Goal: Task Accomplishment & Management: Manage account settings

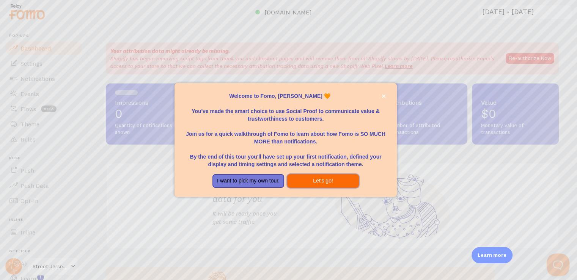
click at [307, 178] on button "Let's go!" at bounding box center [323, 181] width 72 height 14
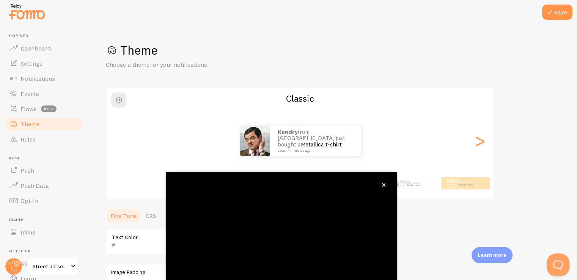
scroll to position [12, 0]
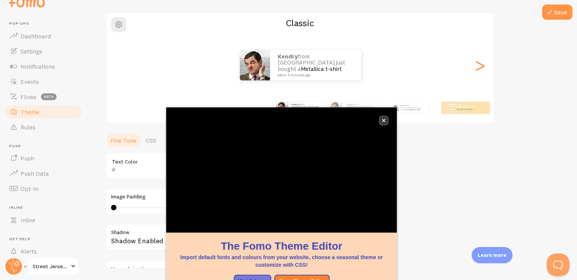
click at [383, 117] on button "close," at bounding box center [384, 121] width 8 height 8
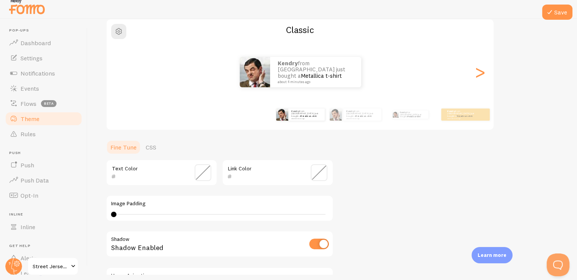
scroll to position [5, 0]
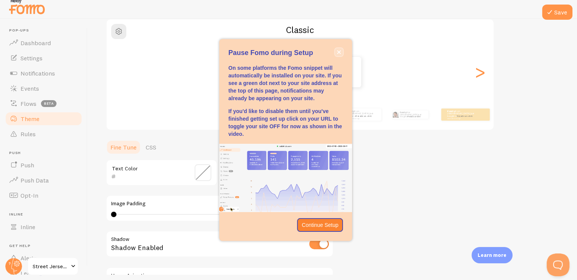
click at [339, 54] on icon "close," at bounding box center [339, 52] width 4 height 4
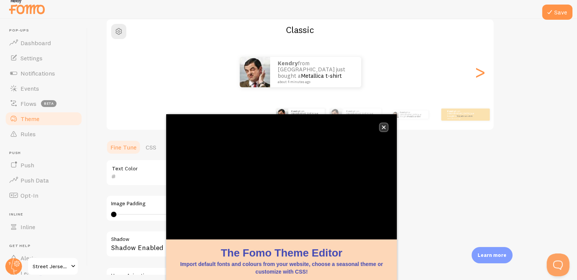
click at [383, 129] on icon "close," at bounding box center [384, 127] width 4 height 4
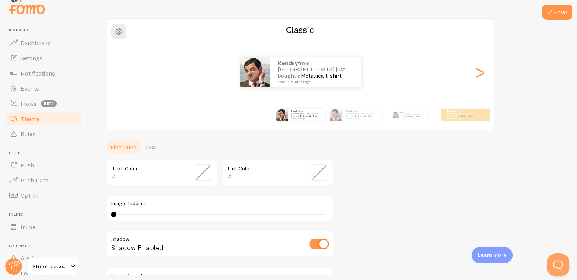
click at [316, 175] on span at bounding box center [319, 172] width 17 height 17
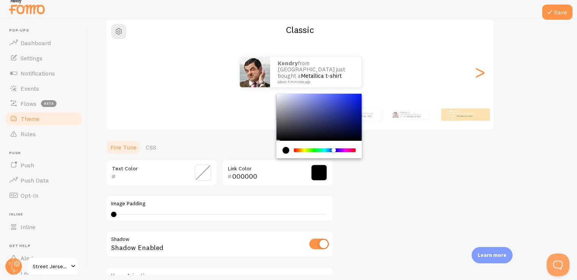
click at [334, 149] on div "Chrome color picker" at bounding box center [325, 150] width 60 height 4
click at [361, 110] on div "Chrome color picker" at bounding box center [319, 117] width 85 height 47
click at [360, 111] on div "Chrome color picker" at bounding box center [319, 117] width 85 height 47
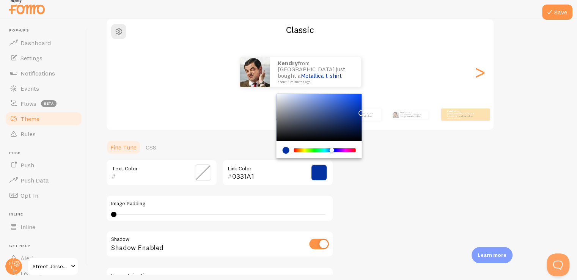
click at [332, 149] on div "Chrome color picker" at bounding box center [332, 150] width 5 height 5
drag, startPoint x: 361, startPoint y: 114, endPoint x: 356, endPoint y: 117, distance: 5.5
click at [356, 117] on div "Chrome color picker" at bounding box center [358, 119] width 5 height 5
type input "08256B"
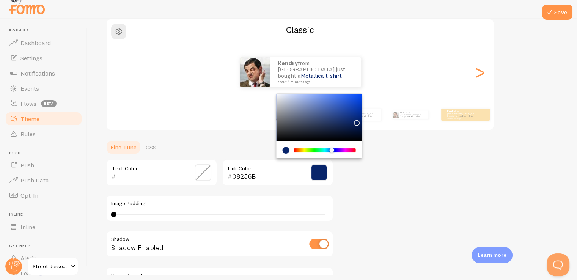
click at [356, 121] on div "Chrome color picker" at bounding box center [357, 123] width 5 height 5
click at [392, 167] on div "Theme Choose a theme for your notifications Classic Kendry from [GEOGRAPHIC_DAT…" at bounding box center [332, 154] width 453 height 360
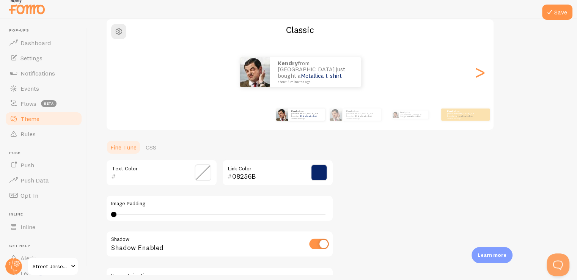
click at [206, 167] on span at bounding box center [203, 172] width 17 height 17
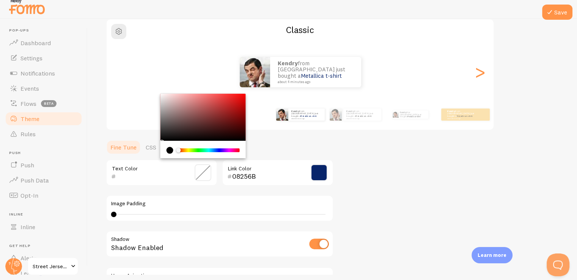
click at [189, 148] on div "Chrome color picker" at bounding box center [209, 150] width 60 height 4
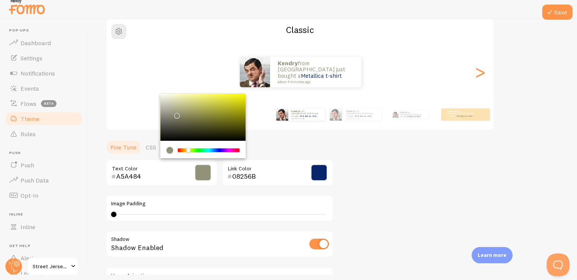
drag, startPoint x: 179, startPoint y: 102, endPoint x: 178, endPoint y: 108, distance: 5.9
click at [178, 108] on div "Chrome color picker" at bounding box center [203, 117] width 85 height 47
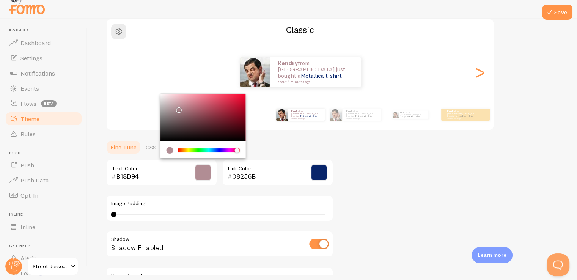
drag, startPoint x: 218, startPoint y: 149, endPoint x: 237, endPoint y: 109, distance: 43.8
click at [237, 109] on div "Chrome color picker" at bounding box center [203, 126] width 85 height 65
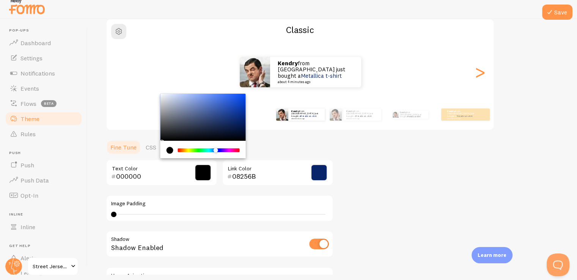
click at [216, 151] on div "Chrome color picker" at bounding box center [209, 150] width 60 height 4
click at [234, 125] on div "Chrome color picker" at bounding box center [235, 127] width 5 height 5
click at [234, 123] on div "Chrome color picker" at bounding box center [203, 117] width 85 height 47
click at [232, 125] on div "Chrome color picker" at bounding box center [203, 117] width 85 height 47
click at [243, 138] on div "Chrome color picker" at bounding box center [203, 117] width 85 height 47
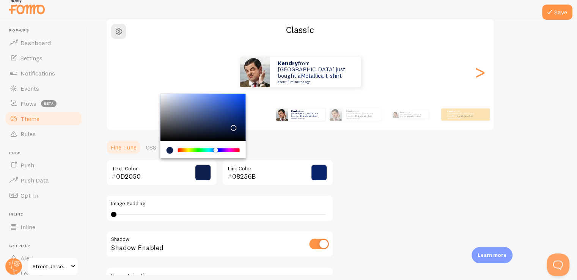
type input "00040D"
click at [243, 138] on div "Chrome color picker" at bounding box center [203, 117] width 85 height 47
click at [367, 141] on div "Theme Choose a theme for your notifications Classic Kendry from [GEOGRAPHIC_DAT…" at bounding box center [332, 154] width 453 height 360
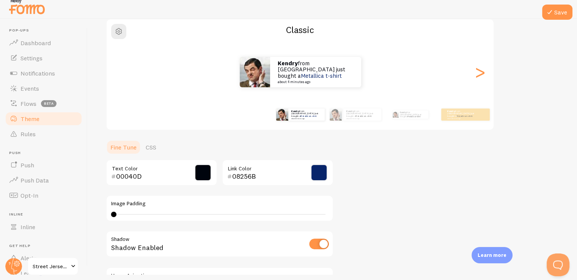
click at [129, 211] on div "0 0 - undefined" at bounding box center [219, 214] width 217 height 6
drag, startPoint x: 128, startPoint y: 213, endPoint x: 196, endPoint y: 219, distance: 68.5
click at [196, 219] on div "Image Padding 15" at bounding box center [220, 208] width 228 height 27
type input "0"
drag, startPoint x: 195, startPoint y: 214, endPoint x: 81, endPoint y: 219, distance: 113.6
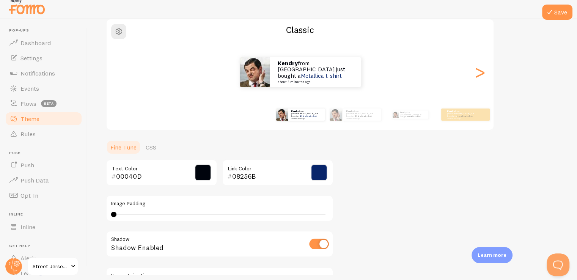
click at [81, 219] on main "Pop-ups Dashboard Settings Notifications Events Flows beta Theme Rules [GEOGRAP…" at bounding box center [288, 147] width 577 height 256
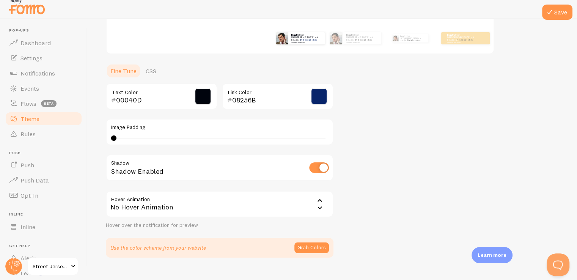
scroll to position [140, 0]
click at [316, 168] on input "checkbox" at bounding box center [319, 167] width 20 height 11
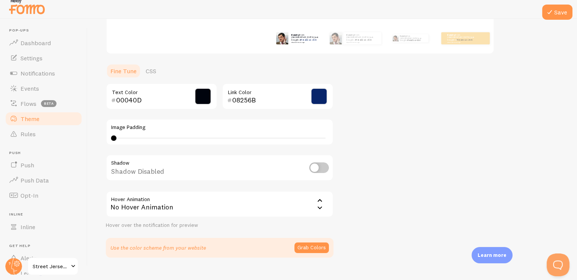
checkbox input "true"
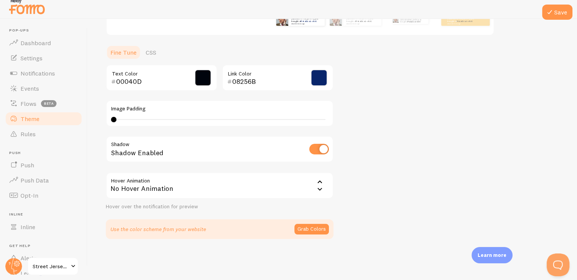
click at [297, 203] on div "Hover over the notification for preview" at bounding box center [220, 206] width 228 height 7
click at [320, 181] on icon at bounding box center [320, 182] width 5 height 3
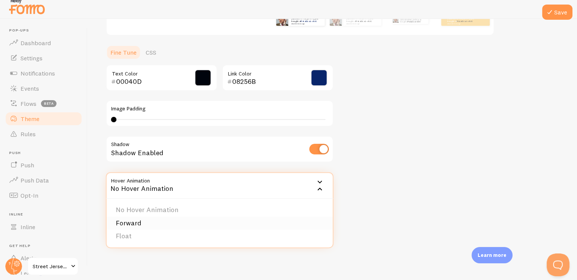
click at [143, 220] on li "Forward" at bounding box center [220, 223] width 226 height 13
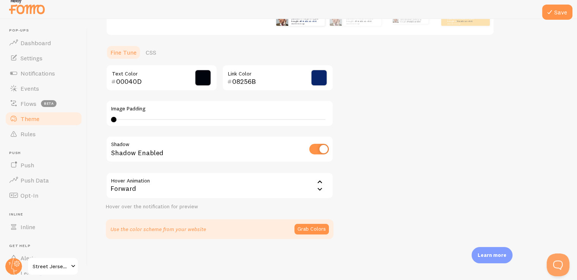
click at [317, 189] on icon at bounding box center [319, 189] width 9 height 9
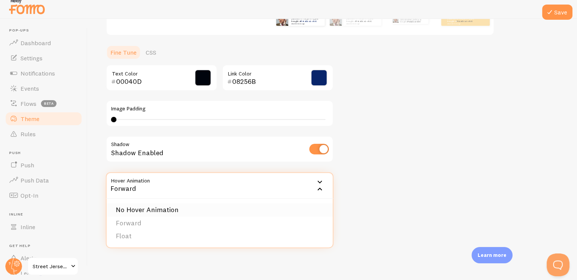
click at [189, 210] on li "No Hover Animation" at bounding box center [220, 209] width 226 height 13
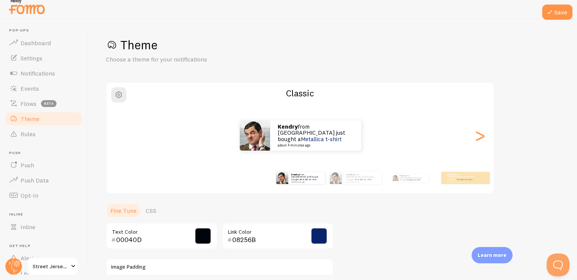
scroll to position [0, 0]
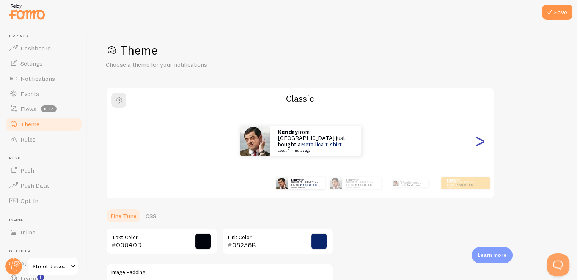
click at [476, 143] on div ">" at bounding box center [480, 140] width 9 height 55
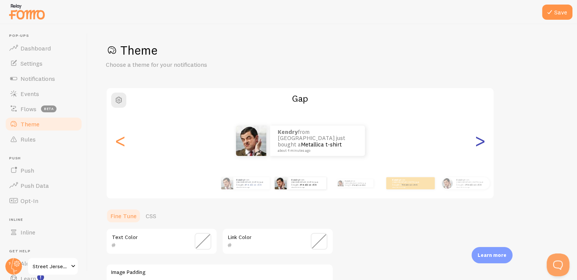
click at [476, 143] on div ">" at bounding box center [480, 140] width 9 height 55
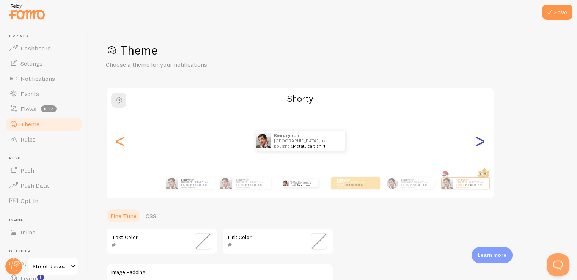
click at [476, 143] on div ">" at bounding box center [480, 140] width 9 height 55
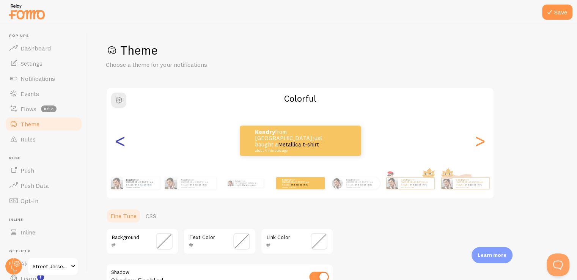
click at [117, 147] on div "<" at bounding box center [120, 140] width 9 height 55
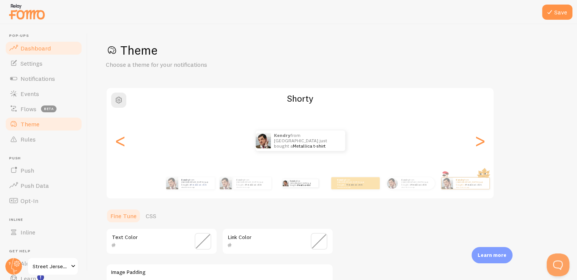
click at [35, 47] on span "Dashboard" at bounding box center [35, 48] width 30 height 8
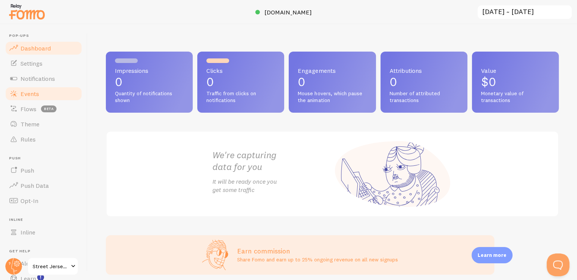
click at [29, 90] on span "Events" at bounding box center [29, 94] width 19 height 8
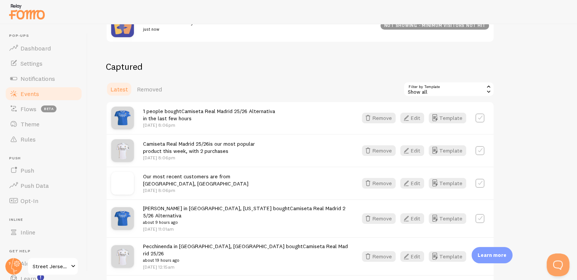
scroll to position [168, 0]
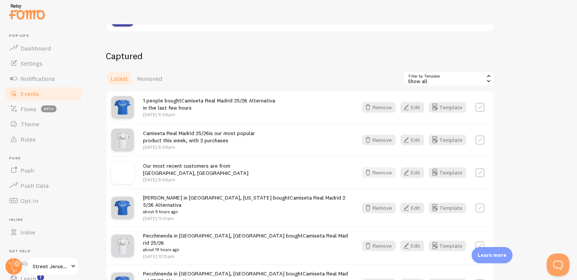
click at [379, 172] on button "Remove" at bounding box center [379, 172] width 34 height 11
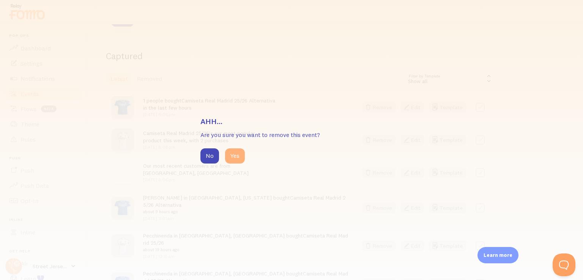
click at [237, 159] on button "Yes" at bounding box center [235, 155] width 20 height 15
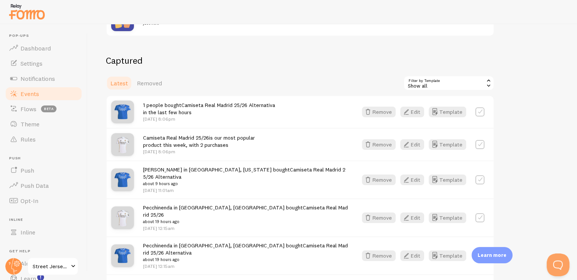
scroll to position [161, 0]
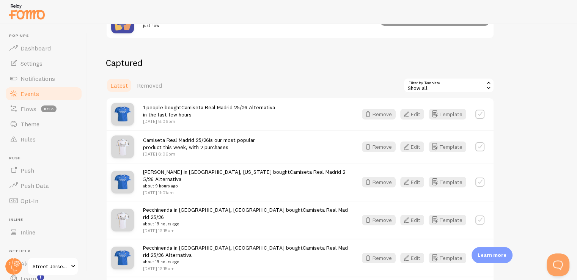
click at [287, 107] on div "1 people bought Camiseta Real Madrid 25/26 Alternativa in the last few hours [D…" at bounding box center [245, 114] width 205 height 21
click at [35, 81] on span "Notifications" at bounding box center [37, 79] width 35 height 8
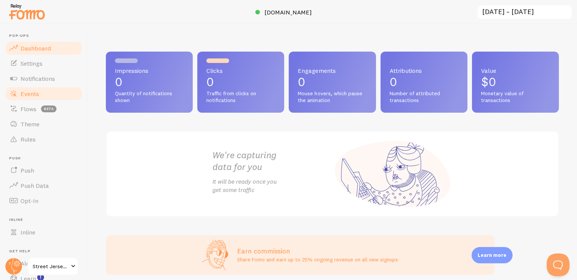
click at [33, 94] on span "Events" at bounding box center [29, 94] width 19 height 8
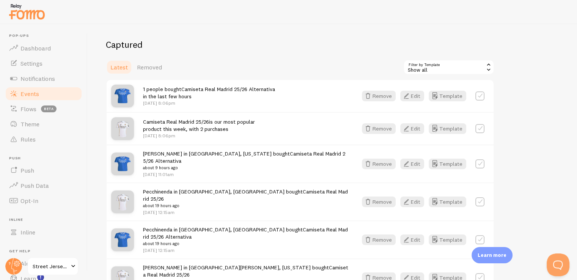
scroll to position [181, 0]
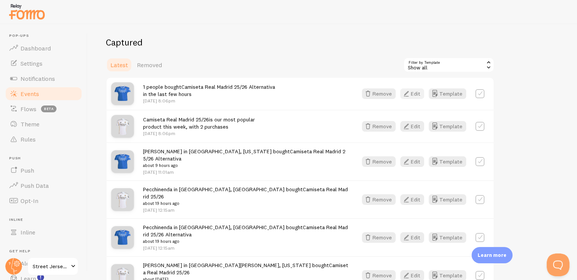
click at [412, 93] on button "Edit" at bounding box center [412, 93] width 24 height 11
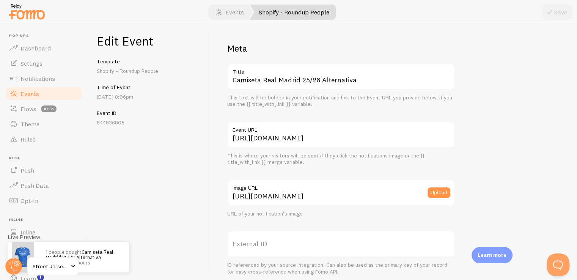
click at [280, 239] on label "External ID" at bounding box center [341, 244] width 228 height 27
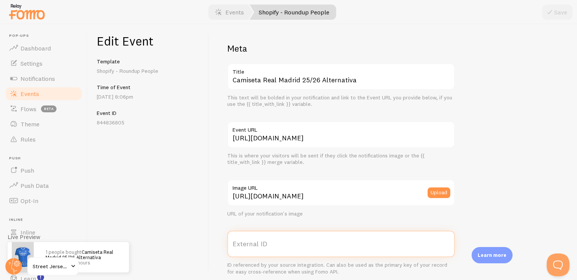
click at [280, 239] on input "External ID" at bounding box center [341, 244] width 228 height 27
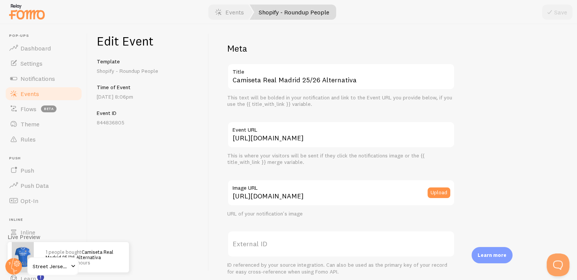
click at [30, 98] on link "Events" at bounding box center [44, 93] width 78 height 15
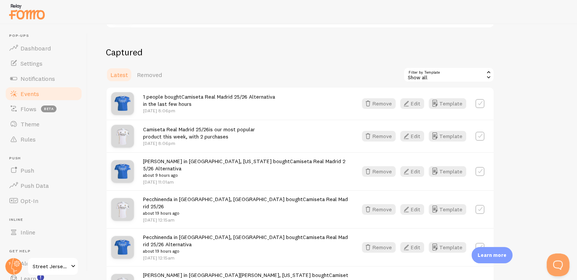
scroll to position [178, 0]
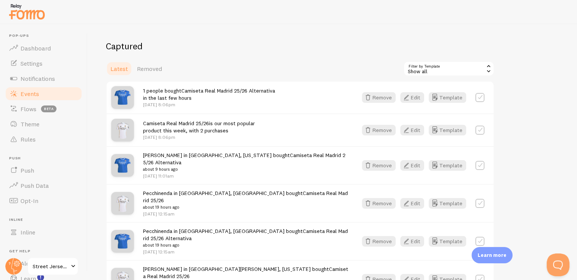
click at [490, 71] on icon at bounding box center [488, 71] width 7 height 7
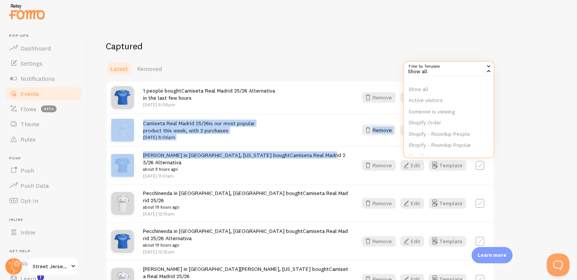
scroll to position [58, 0]
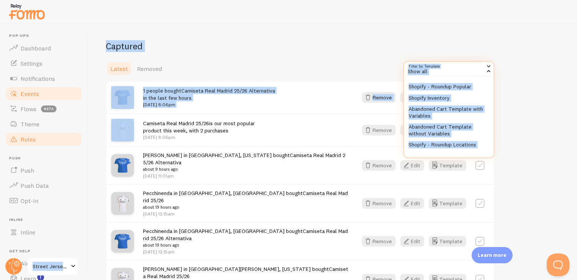
drag, startPoint x: 515, startPoint y: 107, endPoint x: 38, endPoint y: 136, distance: 477.5
click at [38, 136] on main "Pop-ups Dashboard Settings Notifications Events Flows beta Theme Rules Push Pus…" at bounding box center [288, 152] width 577 height 256
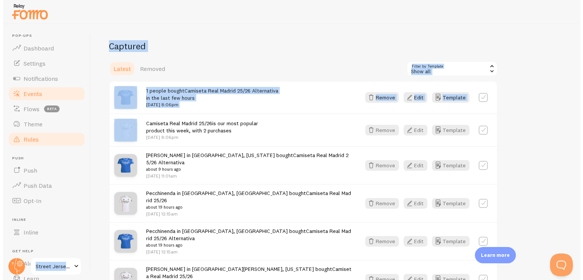
scroll to position [8, 0]
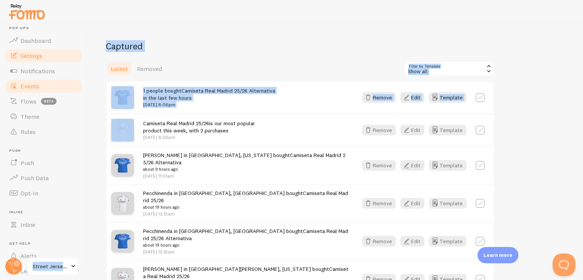
click at [29, 58] on span "Settings" at bounding box center [31, 56] width 22 height 8
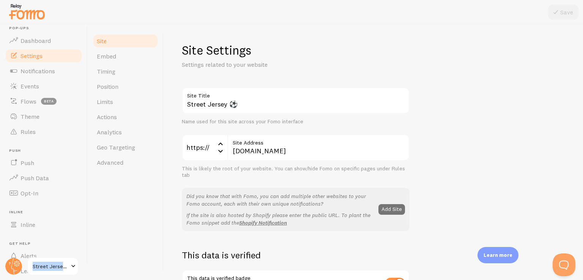
click at [356, 52] on h1 "Site Settings" at bounding box center [296, 51] width 228 height 16
click at [104, 54] on span "Embed" at bounding box center [106, 56] width 19 height 8
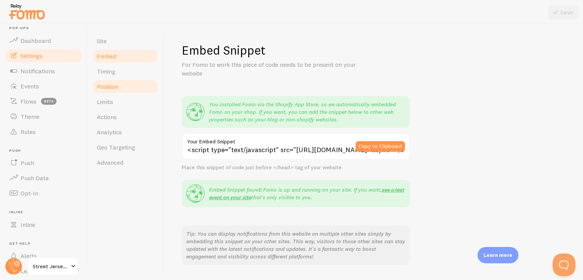
click at [109, 82] on link "Position" at bounding box center [125, 86] width 66 height 15
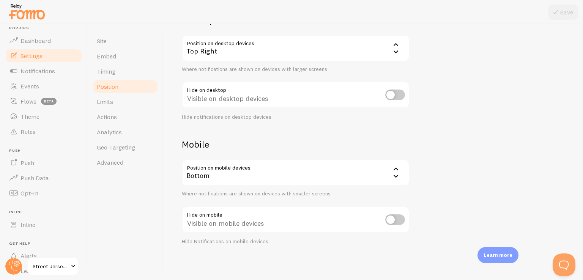
scroll to position [74, 0]
click at [123, 105] on link "Limits" at bounding box center [125, 101] width 66 height 15
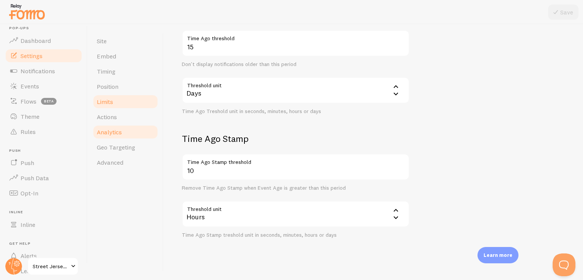
scroll to position [203, 0]
click at [120, 157] on link "Advanced" at bounding box center [125, 162] width 66 height 15
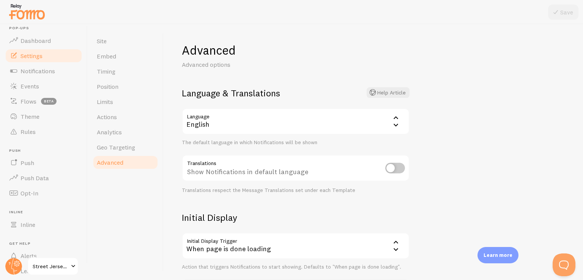
click at [392, 124] on icon at bounding box center [395, 124] width 9 height 9
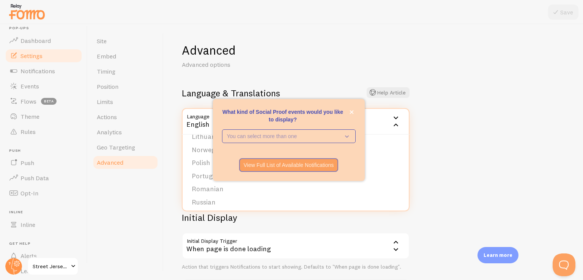
scroll to position [250, 0]
click at [350, 113] on icon "close," at bounding box center [352, 112] width 4 height 4
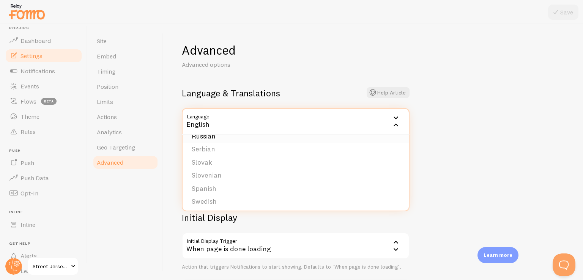
scroll to position [309, 0]
click at [218, 180] on li "Spanish" at bounding box center [296, 176] width 226 height 13
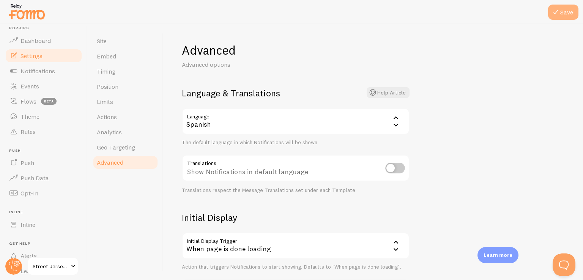
click at [558, 14] on icon at bounding box center [555, 12] width 9 height 9
drag, startPoint x: 183, startPoint y: 190, endPoint x: 290, endPoint y: 180, distance: 107.5
click at [290, 180] on div "Translations Show Notifications in default language Translations respect the Me…" at bounding box center [296, 174] width 228 height 39
click at [397, 170] on input "checkbox" at bounding box center [395, 168] width 20 height 11
click at [559, 8] on icon at bounding box center [555, 12] width 9 height 9
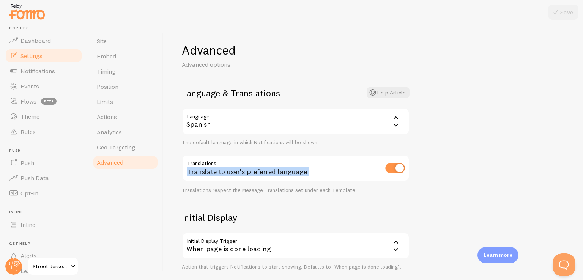
click at [389, 167] on input "checkbox" at bounding box center [395, 168] width 20 height 11
checkbox input "false"
click at [560, 10] on icon at bounding box center [555, 12] width 9 height 9
click at [24, 72] on span "Notifications" at bounding box center [37, 71] width 35 height 8
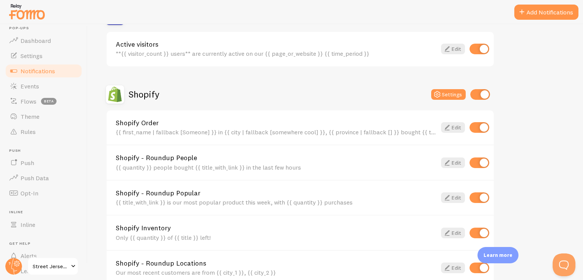
scroll to position [236, 0]
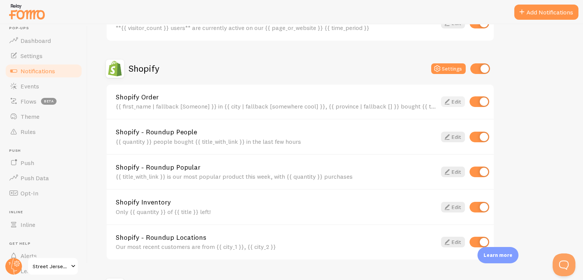
click at [455, 99] on link "Edit" at bounding box center [453, 101] width 24 height 11
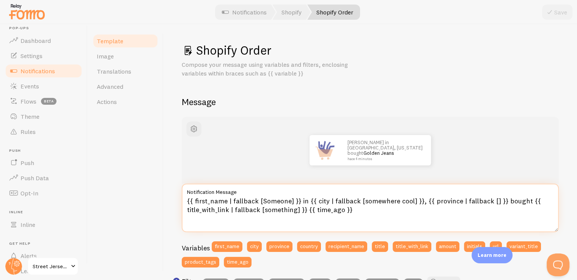
click at [302, 201] on textarea "{{ first_name | fallback [Someone] }} in {{ city | fallback [somewhere cool] }}…" at bounding box center [370, 208] width 377 height 49
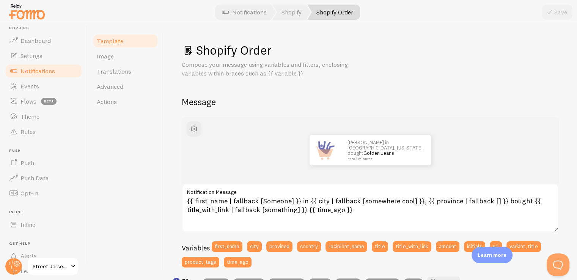
click at [41, 75] on link "Notifications" at bounding box center [44, 70] width 78 height 15
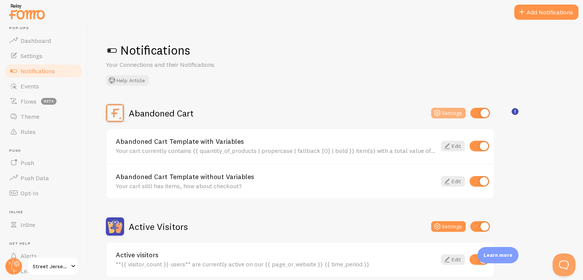
click at [444, 112] on button "Settings" at bounding box center [448, 113] width 35 height 11
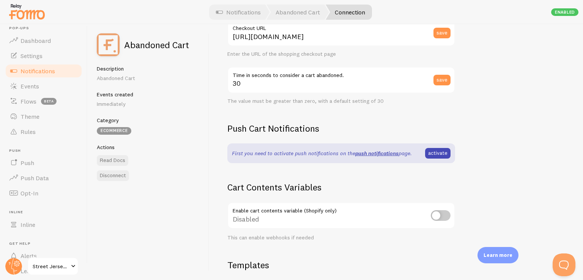
scroll to position [207, 0]
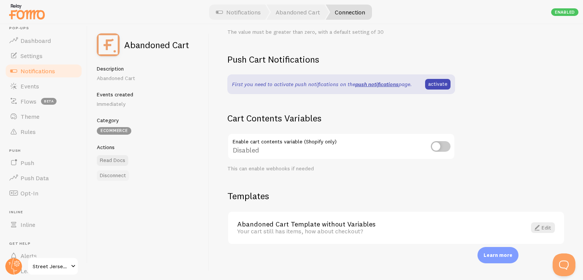
click at [110, 176] on button "Disconnect" at bounding box center [113, 175] width 32 height 11
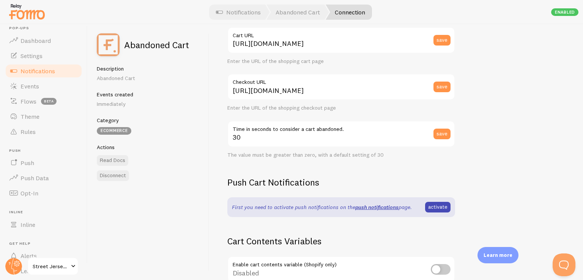
scroll to position [0, 0]
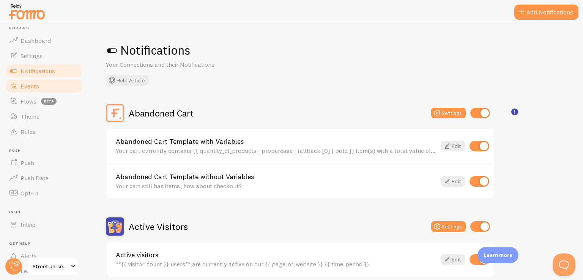
click at [36, 84] on span "Events" at bounding box center [29, 86] width 19 height 8
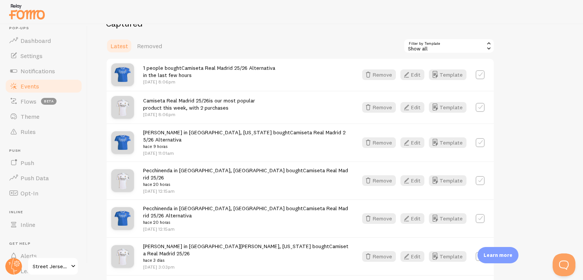
scroll to position [200, 0]
click at [483, 75] on label at bounding box center [480, 74] width 9 height 9
checkbox input "true"
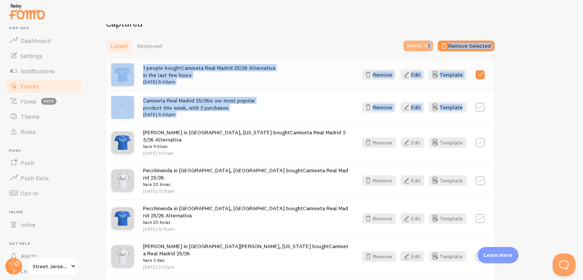
drag, startPoint x: 479, startPoint y: 109, endPoint x: 428, endPoint y: 49, distance: 78.1
click at [428, 49] on button "Select All" at bounding box center [418, 46] width 30 height 11
checkbox input "true"
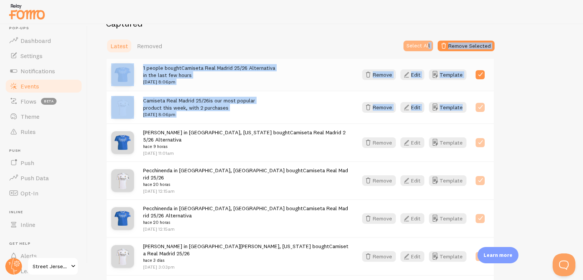
checkbox input "true"
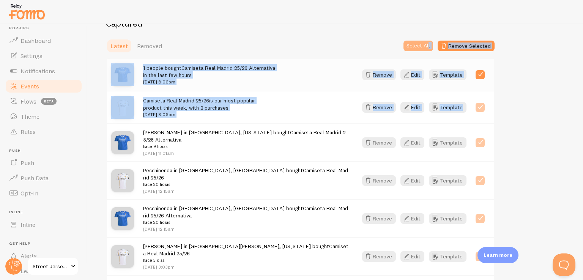
checkbox input "true"
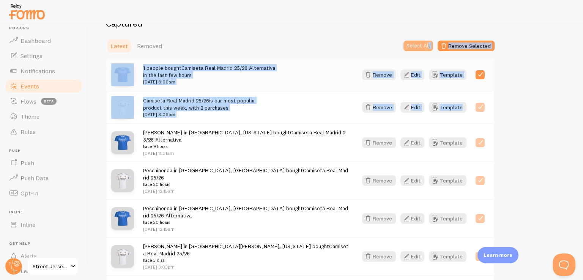
checkbox input "true"
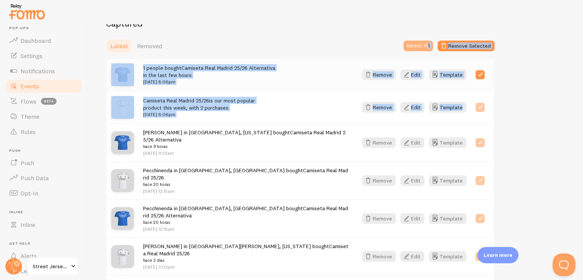
checkbox input "true"
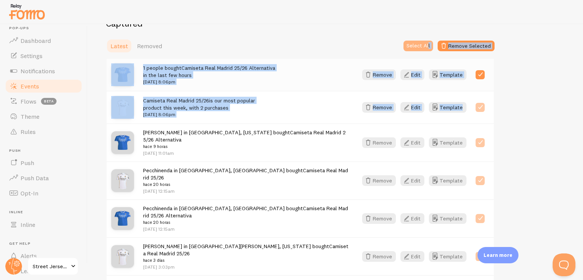
checkbox input "true"
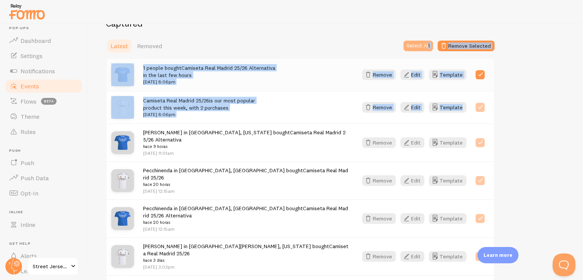
checkbox input "true"
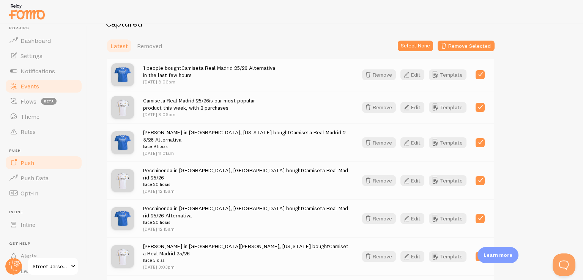
click at [35, 167] on link "Push" at bounding box center [44, 162] width 78 height 15
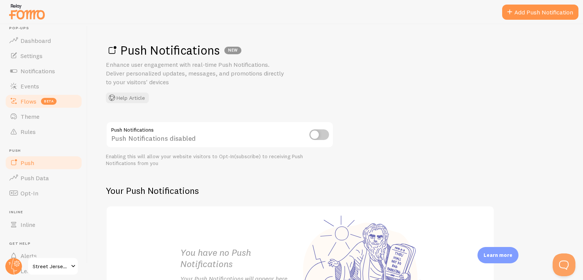
click at [52, 106] on link "Flows beta" at bounding box center [44, 101] width 78 height 15
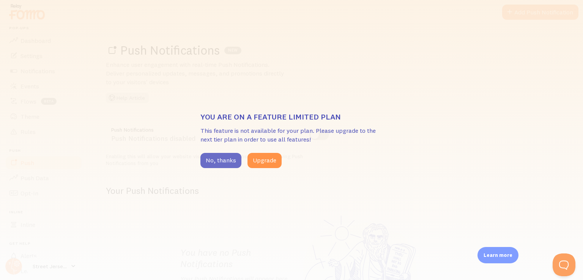
click at [228, 164] on button "No, thanks" at bounding box center [220, 160] width 41 height 15
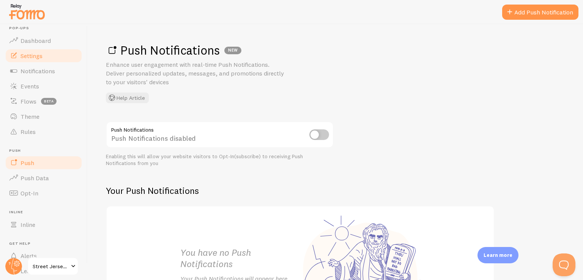
click at [38, 53] on span "Settings" at bounding box center [31, 56] width 22 height 8
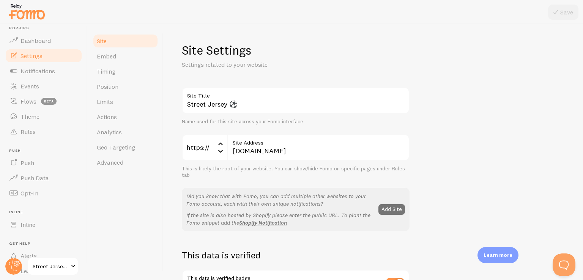
scroll to position [47, 0]
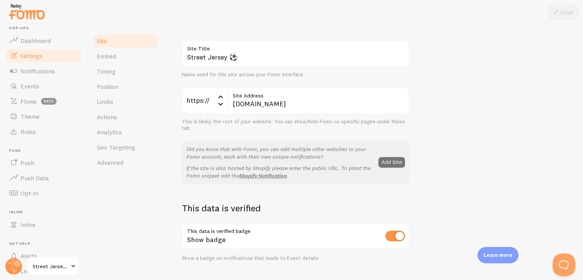
click at [220, 103] on icon at bounding box center [220, 103] width 9 height 9
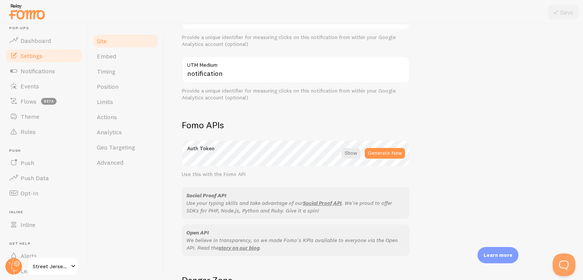
scroll to position [345, 0]
click at [357, 150] on div at bounding box center [351, 153] width 19 height 11
click at [357, 150] on div at bounding box center [351, 153] width 17 height 11
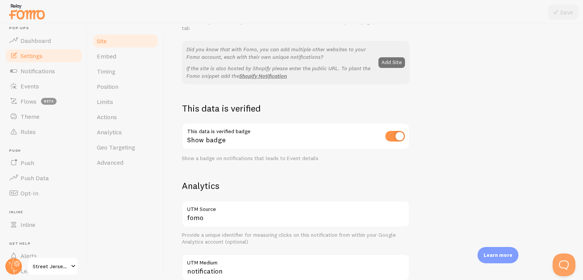
scroll to position [0, 0]
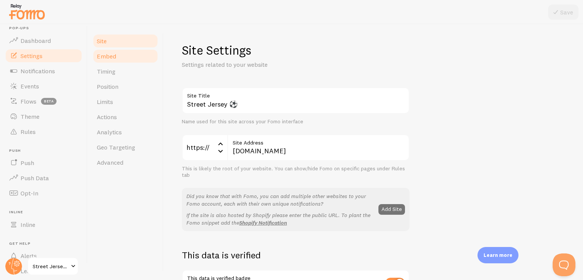
click at [120, 54] on link "Embed" at bounding box center [125, 56] width 66 height 15
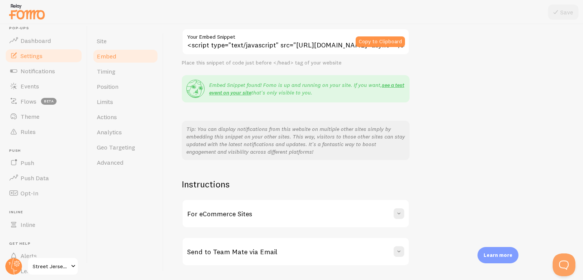
scroll to position [127, 0]
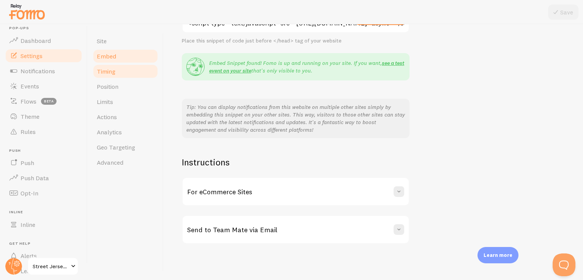
click at [123, 71] on link "Timing" at bounding box center [125, 71] width 66 height 15
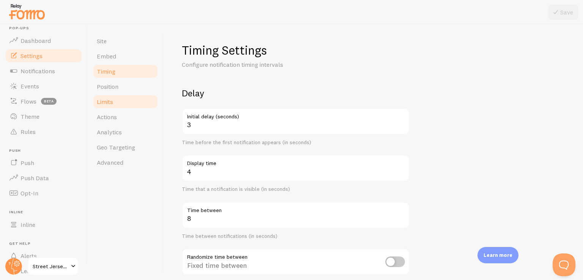
click at [126, 105] on link "Limits" at bounding box center [125, 101] width 66 height 15
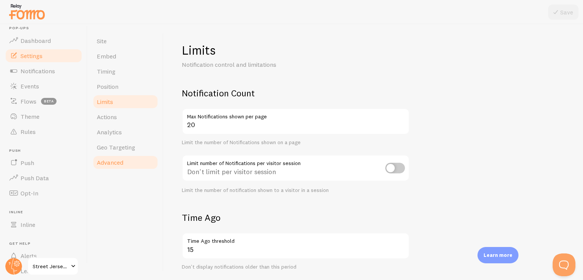
click at [105, 160] on span "Advanced" at bounding box center [110, 163] width 27 height 8
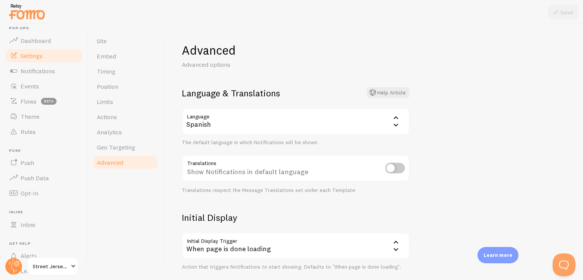
click at [392, 167] on input "checkbox" at bounding box center [395, 168] width 20 height 11
checkbox input "true"
click at [392, 96] on button "Help Article" at bounding box center [388, 92] width 43 height 11
click at [562, 10] on button "Save" at bounding box center [563, 12] width 30 height 15
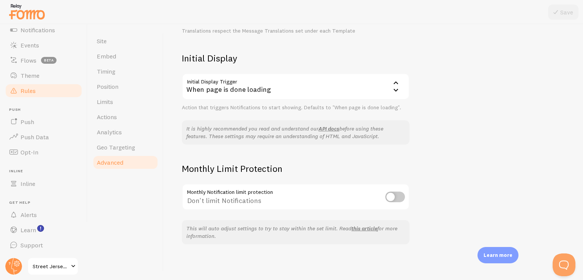
scroll to position [49, 0]
click at [52, 59] on span "beta" at bounding box center [49, 60] width 16 height 7
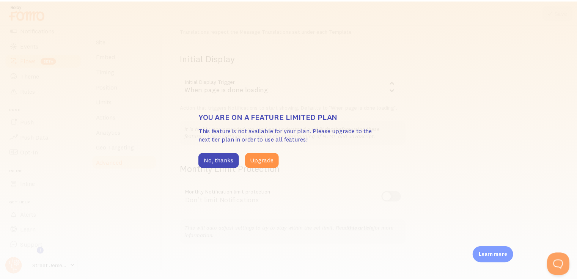
scroll to position [0, 0]
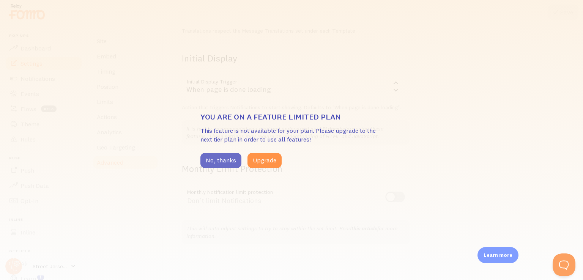
click at [220, 159] on button "No, thanks" at bounding box center [220, 160] width 41 height 15
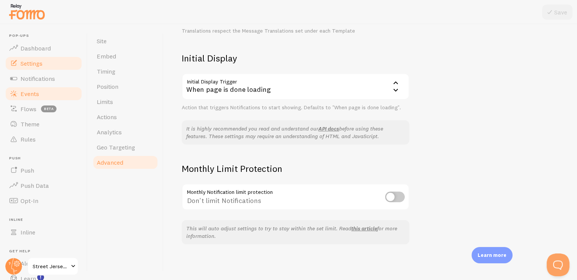
click at [27, 94] on span "Events" at bounding box center [29, 94] width 19 height 8
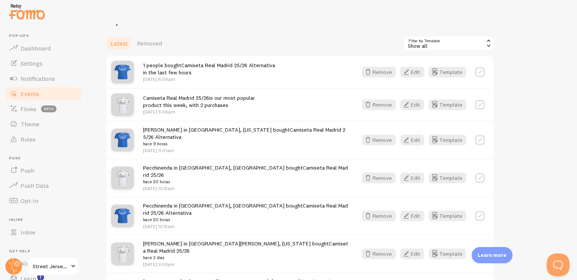
scroll to position [203, 0]
click at [370, 105] on icon "button" at bounding box center [368, 105] width 9 height 9
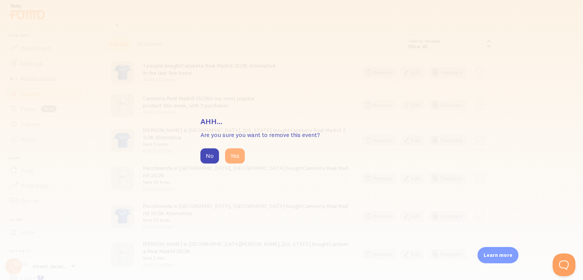
click at [231, 162] on button "Yes" at bounding box center [235, 155] width 20 height 15
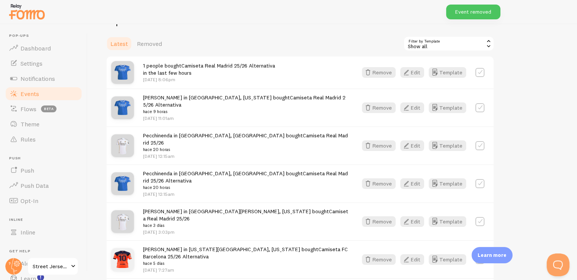
click at [479, 73] on label at bounding box center [480, 72] width 9 height 9
checkbox input "true"
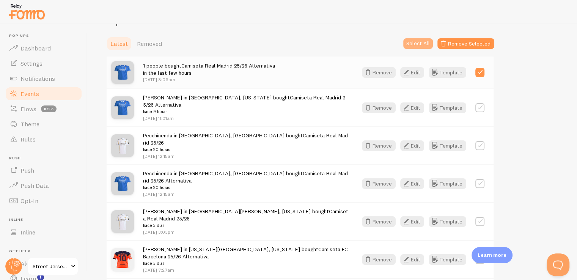
click at [413, 40] on button "Select All" at bounding box center [418, 43] width 30 height 11
checkbox input "true"
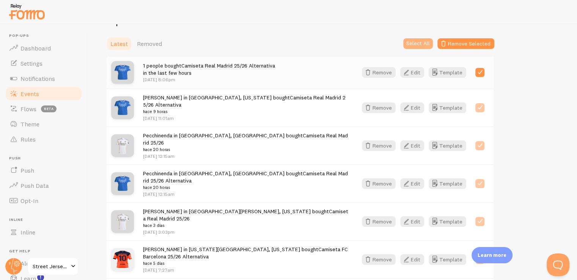
checkbox input "true"
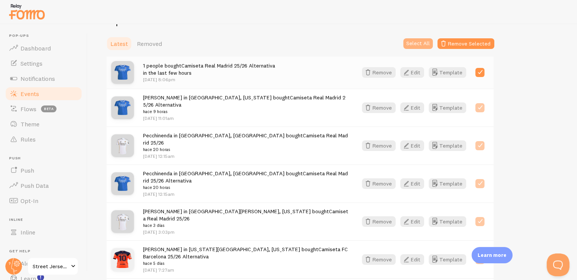
checkbox input "true"
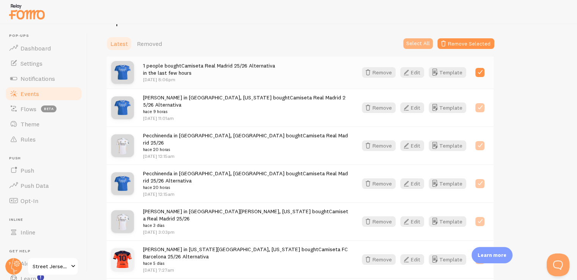
checkbox input "true"
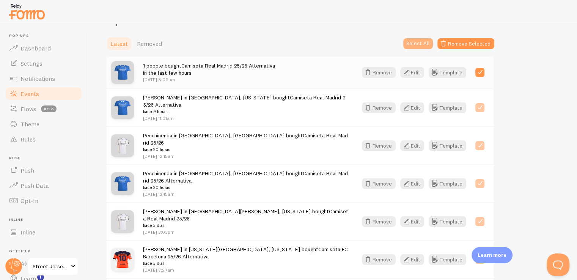
checkbox input "true"
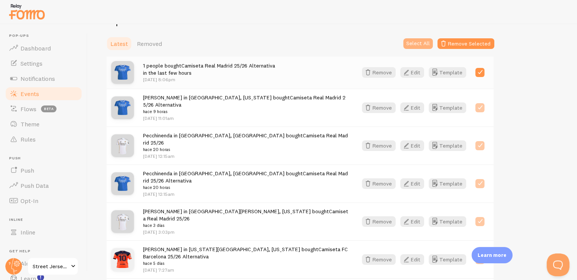
checkbox input "true"
click at [478, 103] on label at bounding box center [480, 107] width 9 height 9
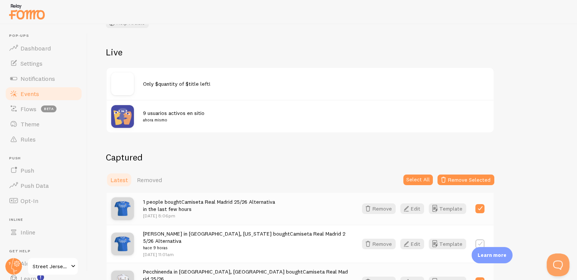
scroll to position [28, 0]
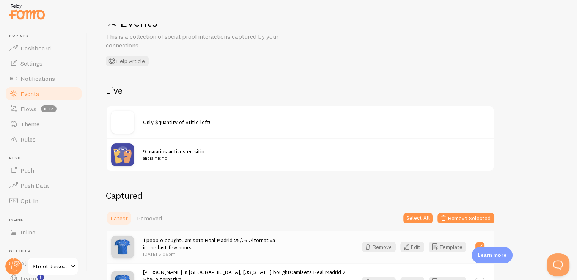
click at [480, 63] on div "Events This is a collection of social proof interactions captured by your conne…" at bounding box center [333, 152] width 490 height 256
click at [425, 216] on button "Select All" at bounding box center [418, 218] width 30 height 11
checkbox input "true"
click at [425, 216] on button "Select None" at bounding box center [415, 218] width 35 height 11
checkbox input "false"
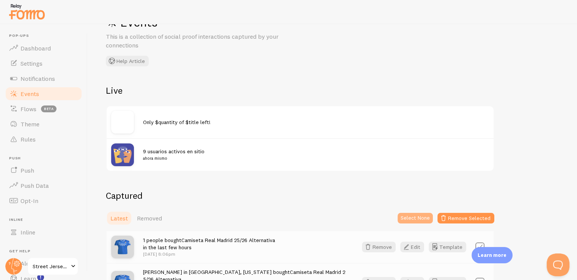
checkbox input "false"
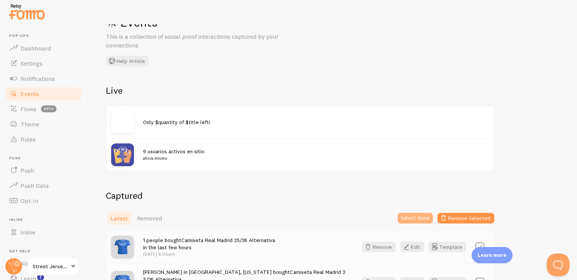
checkbox input "false"
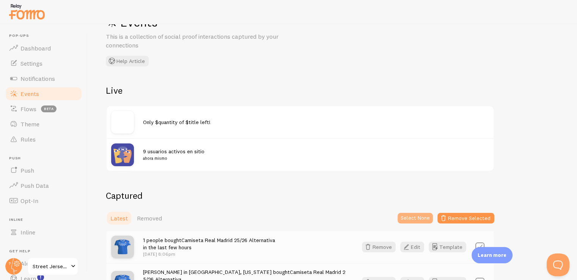
checkbox input "false"
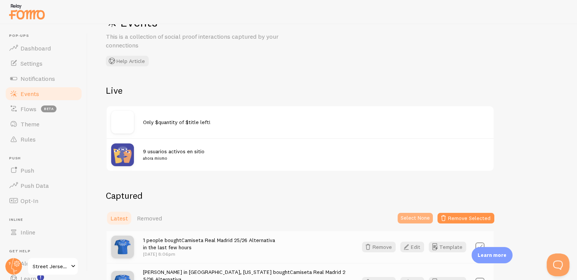
checkbox input "false"
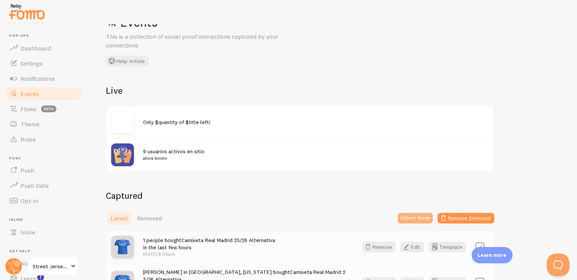
checkbox input "false"
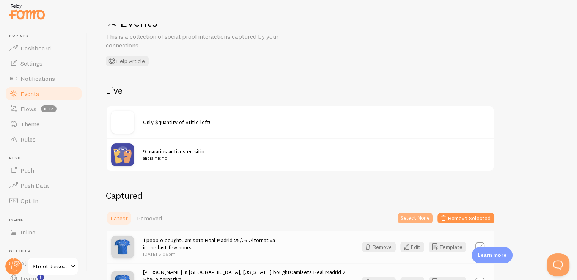
checkbox input "false"
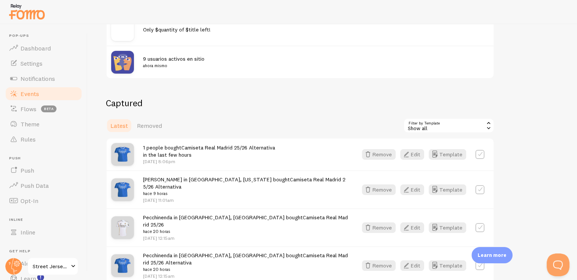
scroll to position [135, 0]
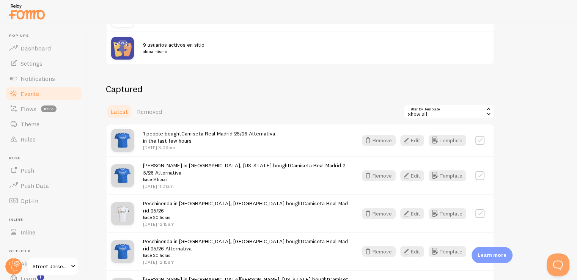
click at [484, 114] on div "Show all" at bounding box center [448, 111] width 91 height 15
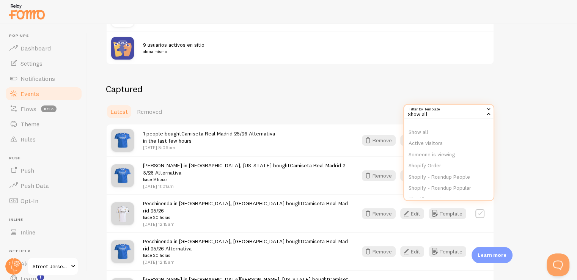
click at [524, 77] on div "Events This is a collection of social proof interactions captured by your conne…" at bounding box center [333, 152] width 490 height 256
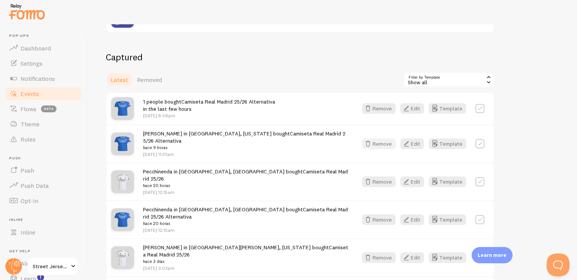
scroll to position [170, 0]
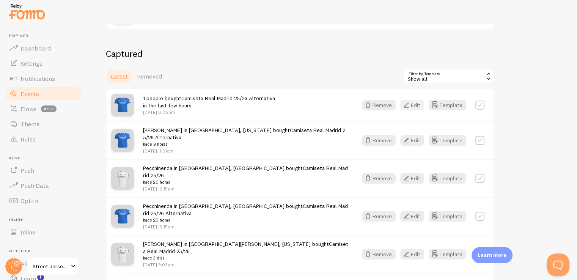
click at [415, 108] on button "Edit" at bounding box center [412, 105] width 24 height 11
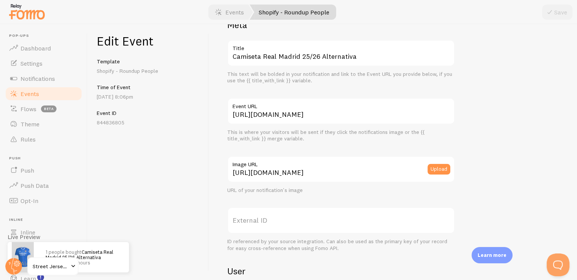
scroll to position [0, 90]
click at [276, 19] on link "Shopify - Roundup People" at bounding box center [293, 12] width 87 height 15
click at [279, 18] on link "Shopify - Roundup People" at bounding box center [293, 12] width 87 height 15
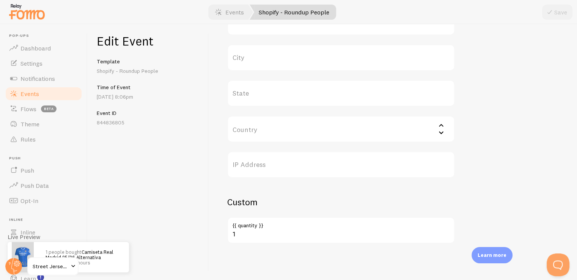
scroll to position [5, 0]
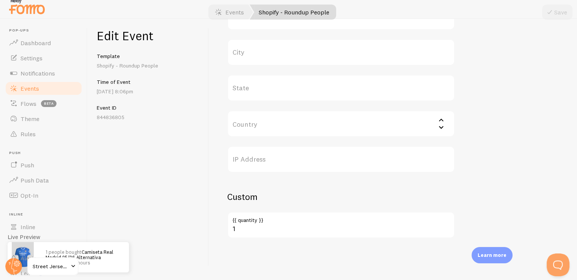
click at [442, 129] on input "Country" at bounding box center [341, 123] width 228 height 27
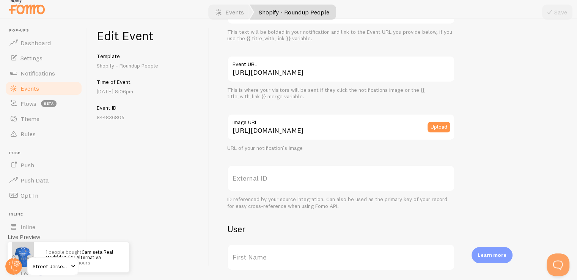
scroll to position [0, 0]
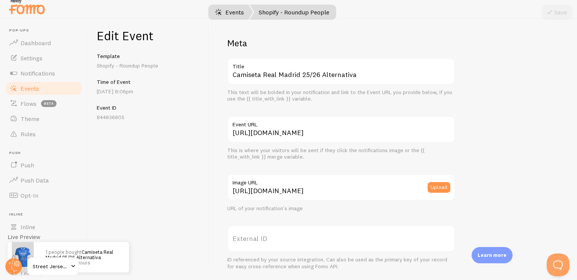
click at [222, 12] on span at bounding box center [218, 12] width 9 height 9
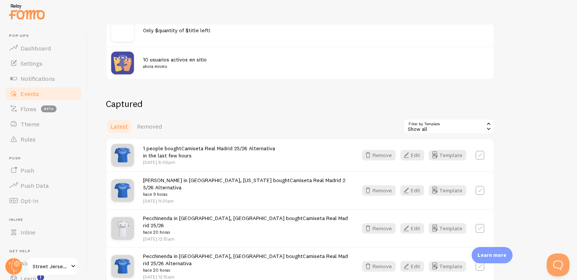
scroll to position [121, 0]
click at [179, 64] on small "ahora mismo" at bounding box center [311, 65] width 337 height 7
click at [225, 78] on div "Events This is a collection of social proof interactions captured by your conne…" at bounding box center [333, 152] width 490 height 256
drag, startPoint x: 225, startPoint y: 78, endPoint x: 220, endPoint y: 103, distance: 25.6
click at [220, 103] on div "Events This is a collection of social proof interactions captured by your conne…" at bounding box center [333, 152] width 490 height 256
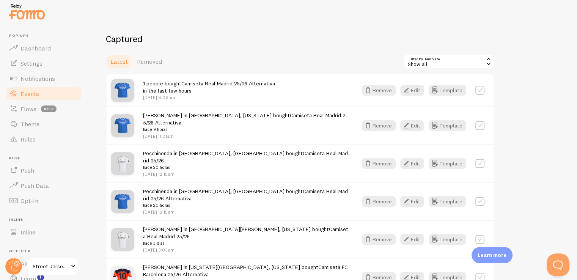
scroll to position [185, 0]
click at [33, 79] on span "Notifications" at bounding box center [37, 79] width 35 height 8
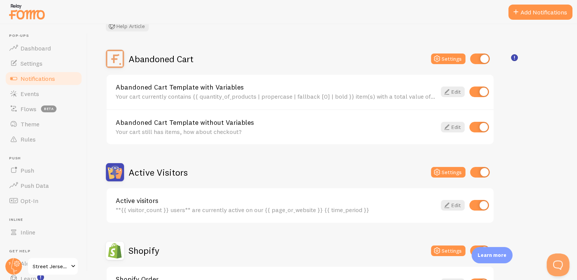
scroll to position [53, 0]
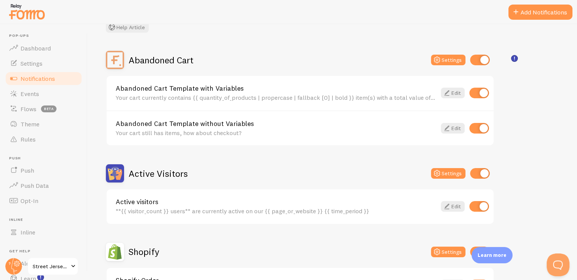
click at [480, 172] on input "checkbox" at bounding box center [480, 173] width 20 height 11
checkbox input "false"
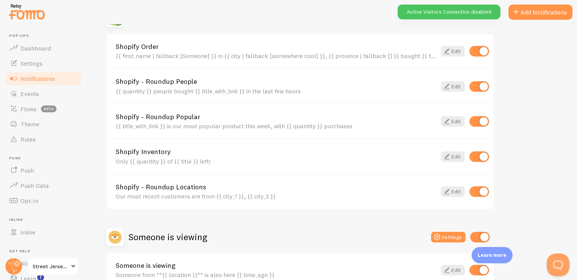
scroll to position [287, 0]
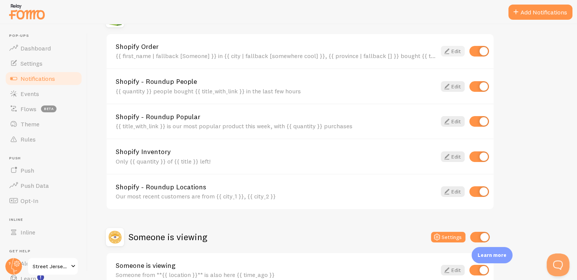
click at [456, 52] on link "Edit" at bounding box center [453, 51] width 24 height 11
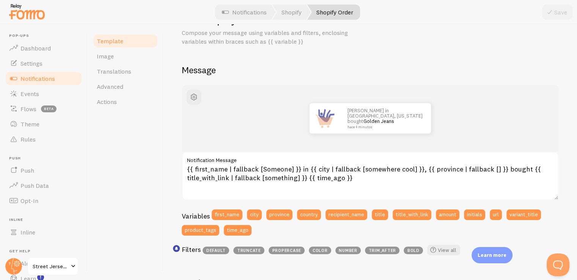
scroll to position [33, 0]
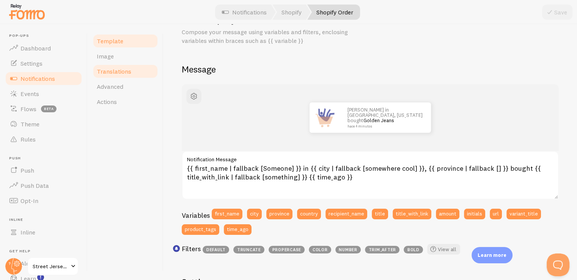
click at [133, 69] on link "Translations" at bounding box center [125, 71] width 66 height 15
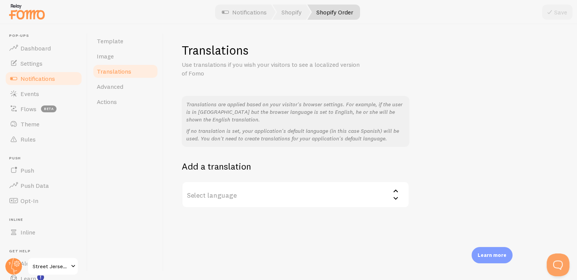
click at [288, 189] on label "Select language" at bounding box center [296, 194] width 228 height 27
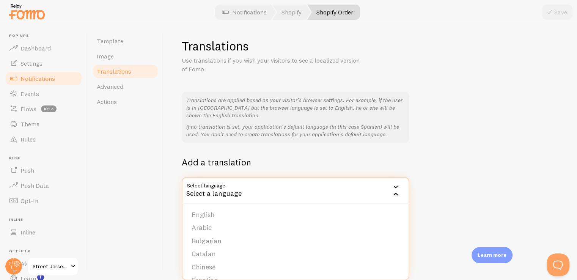
click at [468, 157] on div "Translations are applied based on your visitor's browser settings. For example,…" at bounding box center [370, 148] width 377 height 112
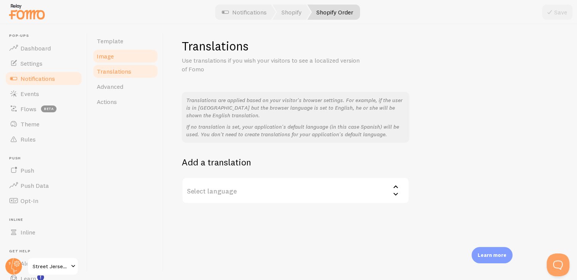
click at [111, 59] on span "Image" at bounding box center [105, 56] width 17 height 8
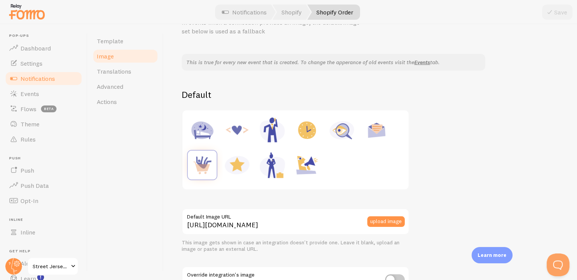
scroll to position [41, 0]
click at [308, 137] on img at bounding box center [307, 131] width 29 height 29
type input "https://fomo.com/images/widget/template_defaults/hours.jpg"
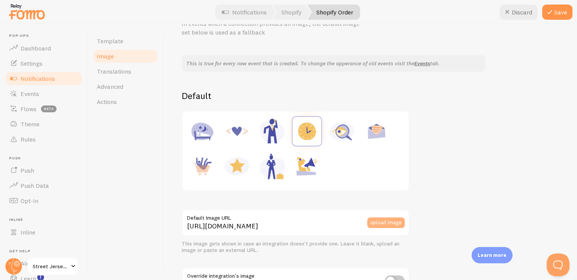
click at [382, 218] on button "upload image" at bounding box center [386, 222] width 38 height 11
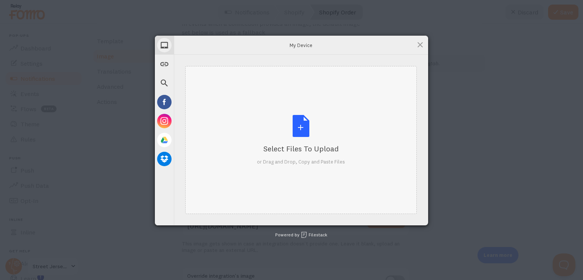
click at [308, 130] on div "Select Files to Upload or Drag and Drop, Copy and Paste Files" at bounding box center [301, 140] width 88 height 50
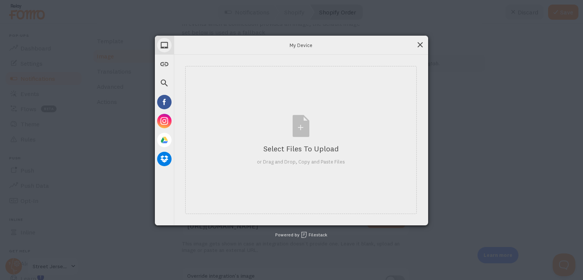
click at [420, 46] on span at bounding box center [420, 45] width 8 height 8
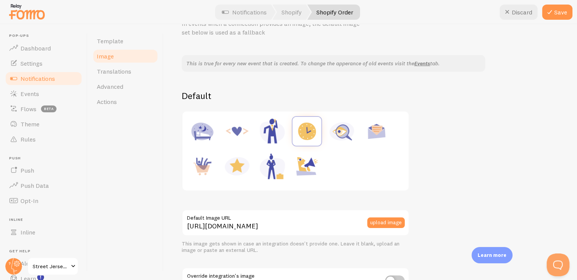
click at [162, 90] on div "Template Image Translations Advanced Actions" at bounding box center [126, 152] width 76 height 256
click at [531, 11] on button "Discard" at bounding box center [519, 12] width 38 height 15
type input "https://fomo.com/images/widget/template_defaults/purchase.jpg"
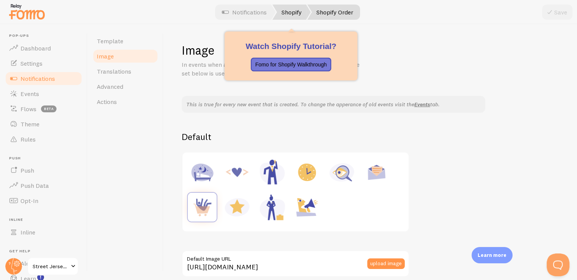
click at [299, 17] on link "Shopify" at bounding box center [291, 12] width 38 height 15
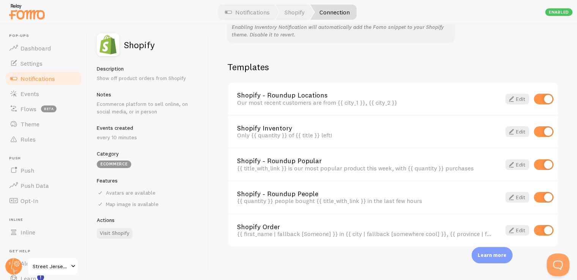
scroll to position [515, 0]
click at [375, 232] on div "{{ first_name | fallback [Someone] }} in {{ city | fallback [somewhere cool] }}…" at bounding box center [364, 234] width 255 height 7
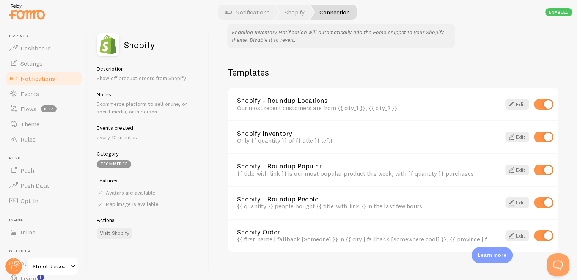
scroll to position [511, 0]
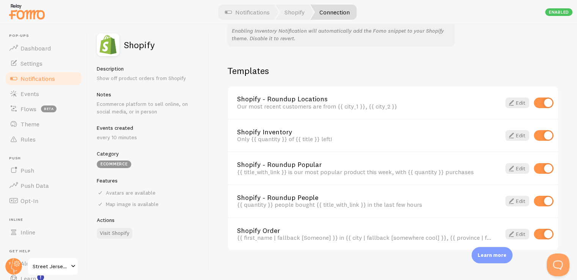
click at [345, 186] on div "Shopify - Roundup People {{ quantity }} people bought {{ title_with_link }} in …" at bounding box center [393, 200] width 330 height 33
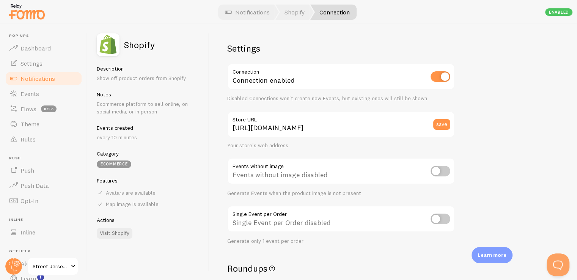
click at [39, 77] on span "Notifications" at bounding box center [37, 79] width 35 height 8
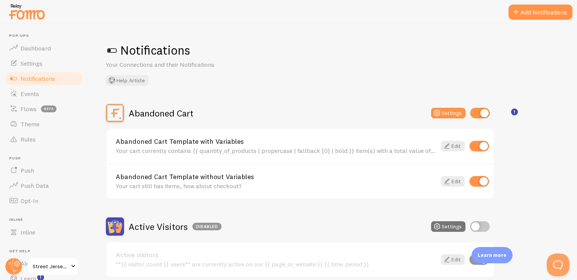
click at [484, 112] on input "checkbox" at bounding box center [480, 113] width 20 height 11
checkbox input "false"
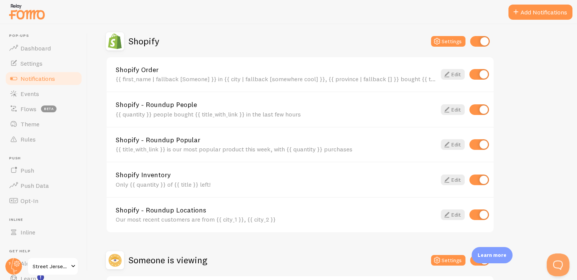
scroll to position [263, 0]
click at [480, 142] on input "checkbox" at bounding box center [479, 145] width 20 height 11
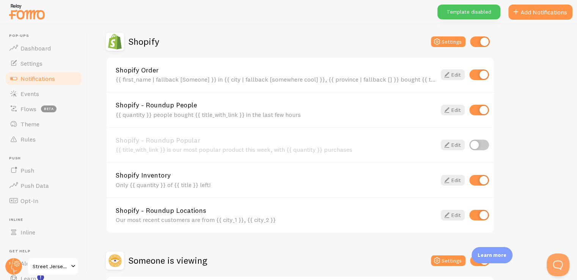
click at [480, 142] on input "checkbox" at bounding box center [479, 145] width 20 height 11
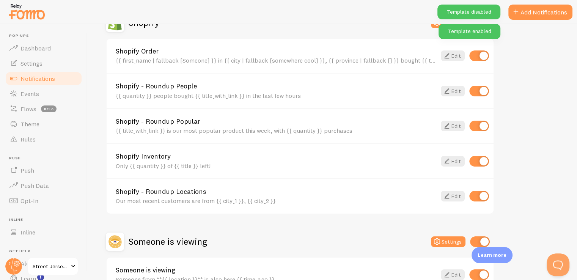
scroll to position [284, 0]
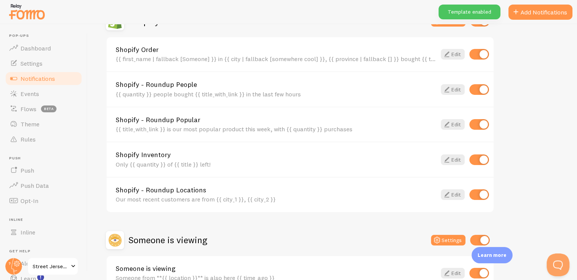
click at [481, 125] on input "checkbox" at bounding box center [479, 124] width 20 height 11
checkbox input "false"
click at [477, 156] on input "checkbox" at bounding box center [479, 159] width 20 height 11
checkbox input "false"
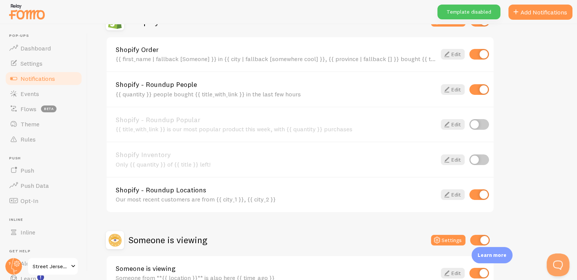
click at [476, 194] on input "checkbox" at bounding box center [479, 194] width 20 height 11
checkbox input "false"
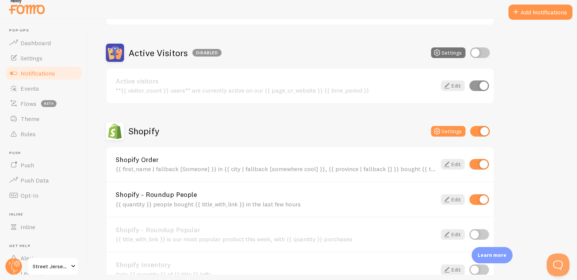
scroll to position [169, 0]
click at [419, 165] on div "{{ first_name | fallback [Someone] }} in {{ city | fallback [somewhere cool] }}…" at bounding box center [276, 168] width 321 height 7
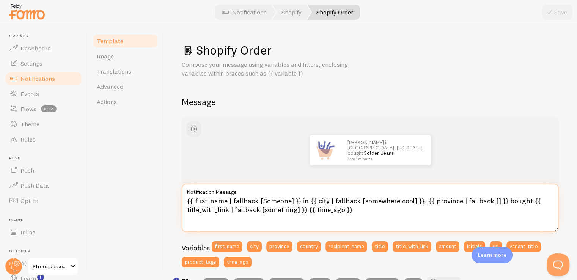
click at [303, 202] on textarea "{{ first_name | fallback [Someone] }} in {{ city | fallback [somewhere cool] }}…" at bounding box center [370, 208] width 377 height 49
drag, startPoint x: 523, startPoint y: 201, endPoint x: 502, endPoint y: 203, distance: 21.4
click at [502, 203] on textarea "{{ first_name | fallback [Someone] }} en {{ city | fallback [somewhere cool] }}…" at bounding box center [370, 208] width 377 height 49
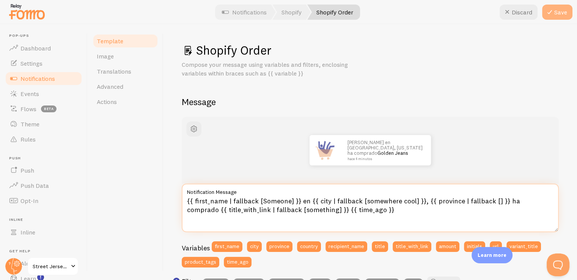
type textarea "{{ first_name | fallback [Someone] }} en {{ city | fallback [somewhere cool] }}…"
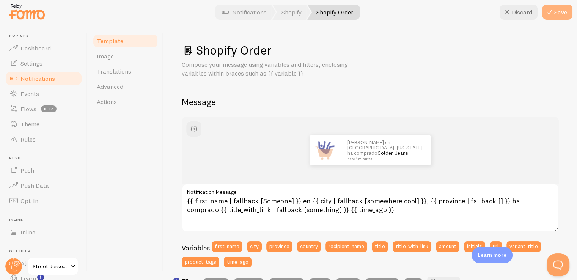
click at [561, 6] on button "Save" at bounding box center [557, 12] width 30 height 15
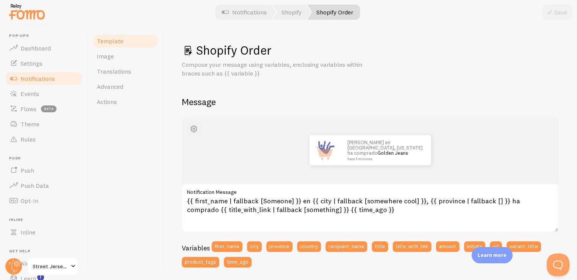
click at [195, 128] on span "button" at bounding box center [193, 128] width 9 height 9
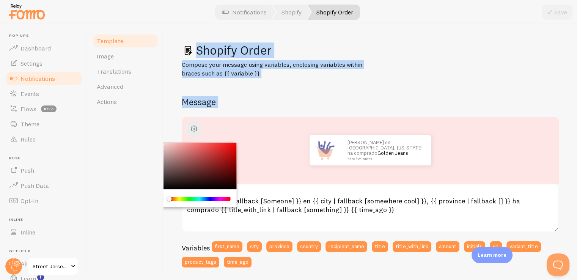
drag, startPoint x: 216, startPoint y: 160, endPoint x: 159, endPoint y: 131, distance: 63.3
click at [159, 131] on div "Template Image Translations Advanced Actions Shopify Order Compose your message…" at bounding box center [333, 152] width 490 height 256
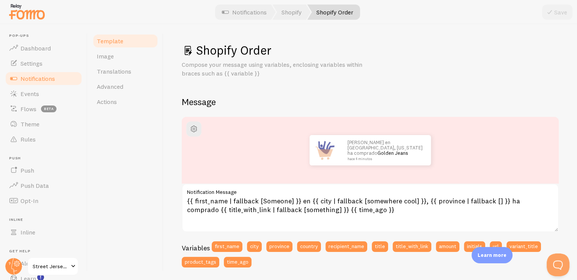
click at [479, 9] on div at bounding box center [288, 12] width 577 height 24
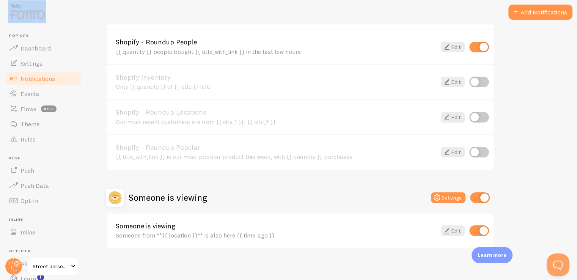
scroll to position [329, 0]
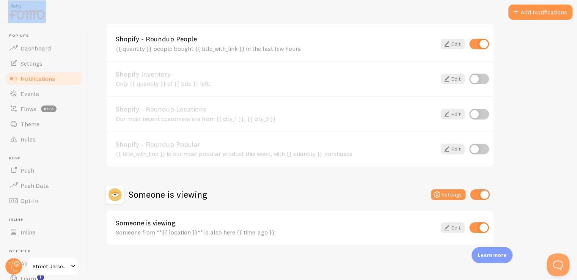
click at [481, 225] on input "checkbox" at bounding box center [479, 227] width 20 height 11
click at [472, 225] on input "checkbox" at bounding box center [479, 228] width 20 height 11
checkbox input "true"
click at [239, 230] on div "Someone from **{{ location }}** is also here {{ time_ago }}" at bounding box center [276, 232] width 321 height 7
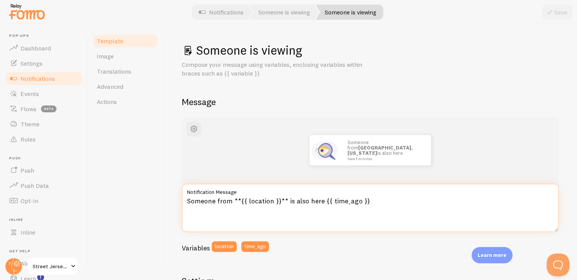
drag, startPoint x: 320, startPoint y: 200, endPoint x: 285, endPoint y: 199, distance: 34.5
click at [285, 199] on textarea "Someone from **{{ location }}** is also here {{ time_ago }}" at bounding box center [370, 208] width 377 height 49
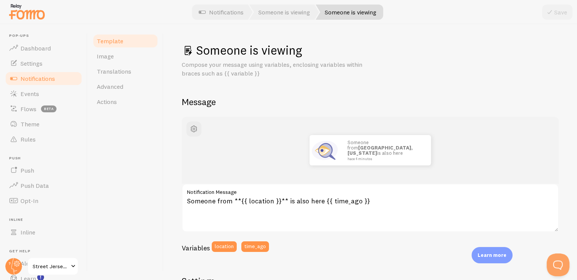
click at [47, 79] on span "Notifications" at bounding box center [37, 79] width 35 height 8
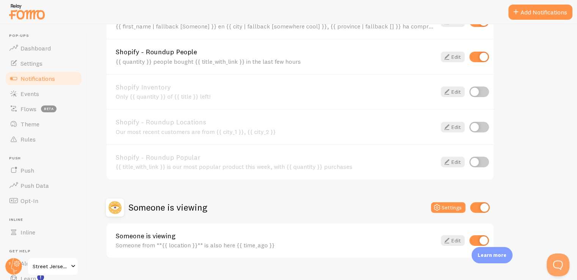
scroll to position [329, 0]
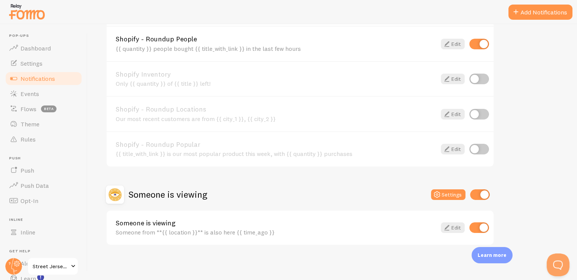
click at [474, 189] on input "checkbox" at bounding box center [480, 194] width 20 height 11
checkbox input "false"
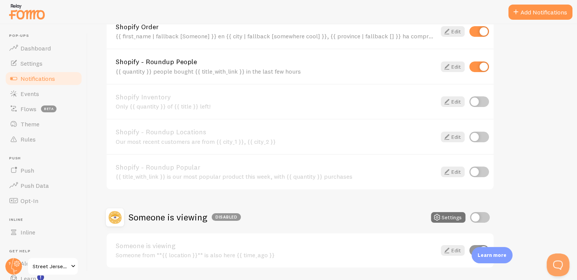
scroll to position [247, 0]
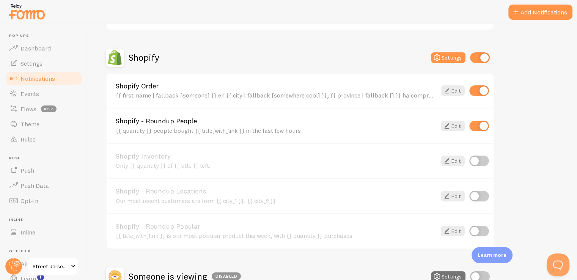
click at [303, 132] on div "{{ quantity }} people bought {{ title_with_link }} in the last few hours" at bounding box center [276, 130] width 321 height 7
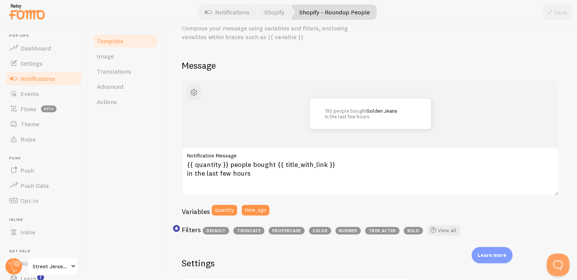
scroll to position [37, 0]
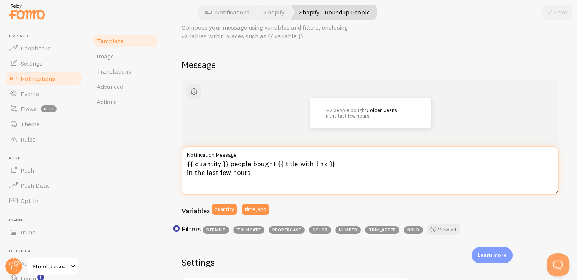
drag, startPoint x: 275, startPoint y: 163, endPoint x: 231, endPoint y: 164, distance: 44.0
click at [231, 164] on textarea "{{ quantity }} people bought {{ title_with_link }} in the last few hours" at bounding box center [370, 170] width 377 height 49
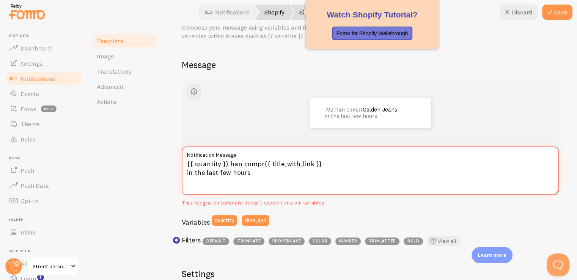
type textarea "{{ quantity }} han compr{{ title_with_link }} in the last few hours"
click at [279, 10] on link "Shopify" at bounding box center [274, 12] width 38 height 15
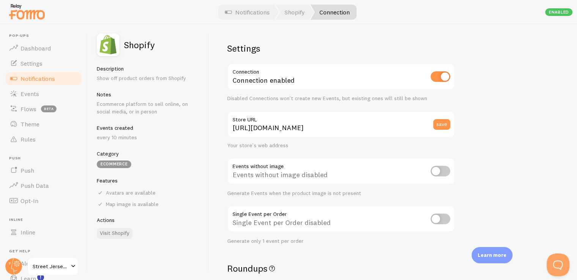
click at [23, 80] on span "Notifications" at bounding box center [37, 79] width 35 height 8
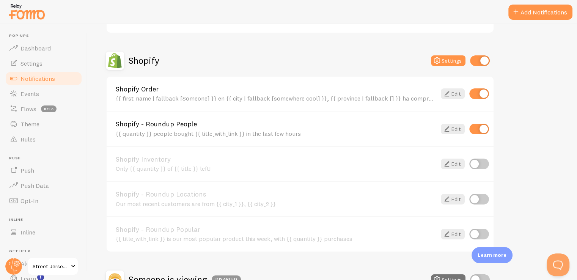
scroll to position [244, 0]
click at [477, 132] on input "checkbox" at bounding box center [479, 129] width 20 height 11
checkbox input "false"
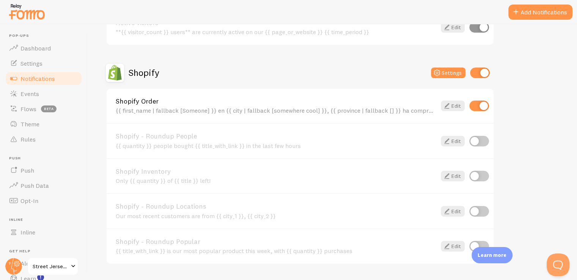
scroll to position [233, 0]
click at [39, 88] on link "Events" at bounding box center [44, 93] width 78 height 15
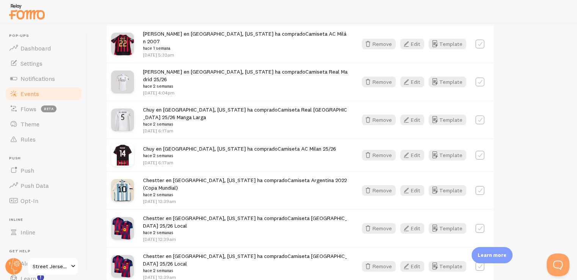
scroll to position [5, 0]
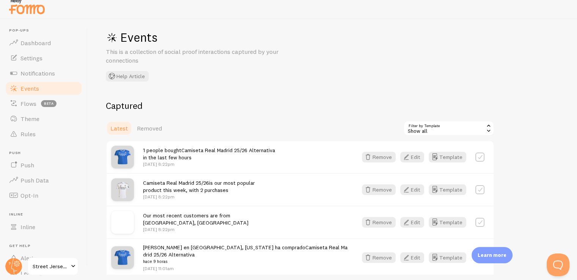
scroll to position [8, 0]
click at [154, 128] on span "Removed" at bounding box center [149, 128] width 25 height 8
